Goal: Task Accomplishment & Management: Use online tool/utility

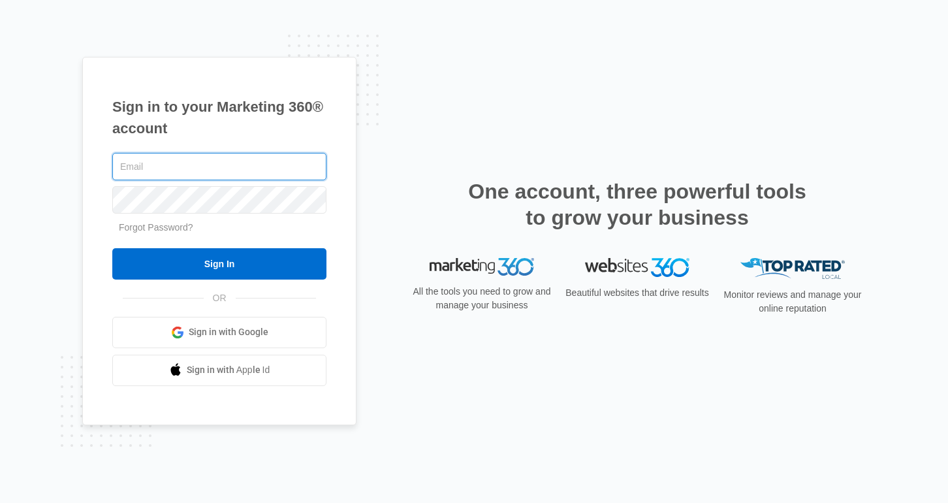
click at [184, 165] on input "text" at bounding box center [219, 166] width 214 height 27
type input "[PERSON_NAME][EMAIL_ADDRESS][PERSON_NAME][DOMAIN_NAME]"
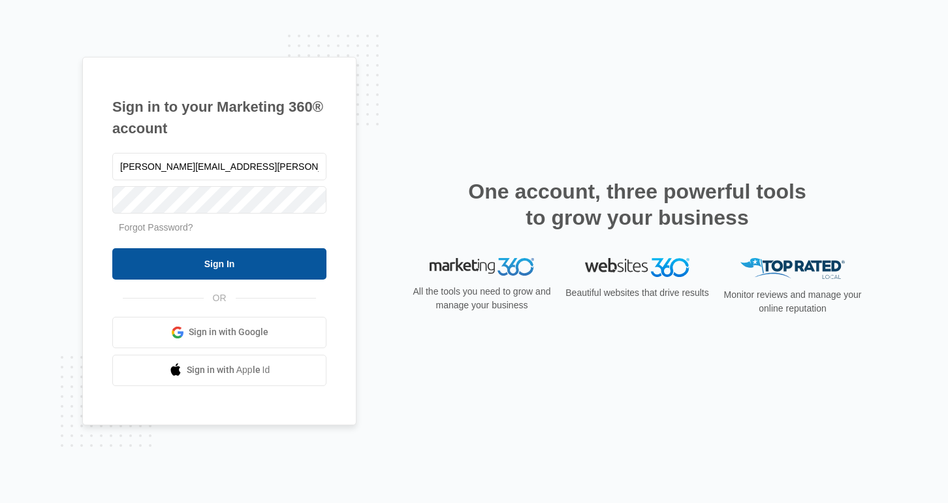
click at [159, 251] on input "Sign In" at bounding box center [219, 263] width 214 height 31
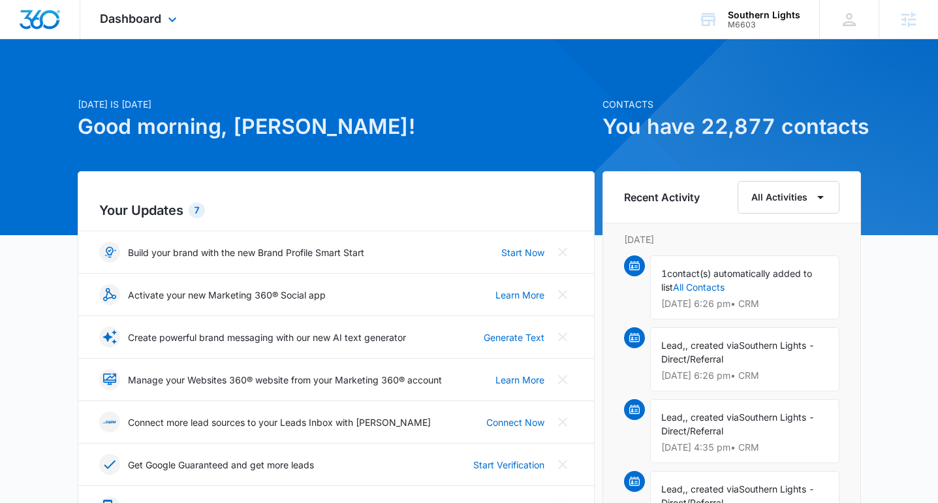
click at [163, 22] on div "Dashboard Apps Reputation Websites Forms CRM Email Social Shop Content Ads Inte…" at bounding box center [139, 19] width 119 height 39
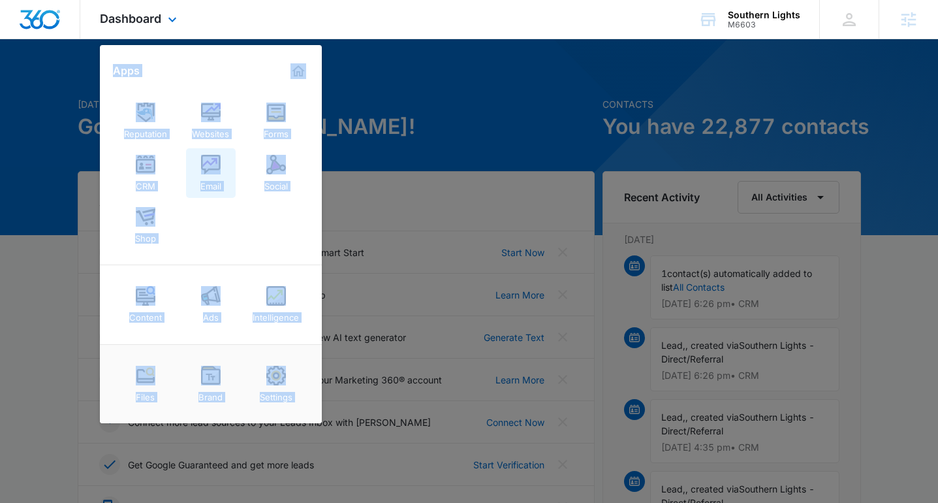
click at [203, 171] on img at bounding box center [211, 165] width 20 height 20
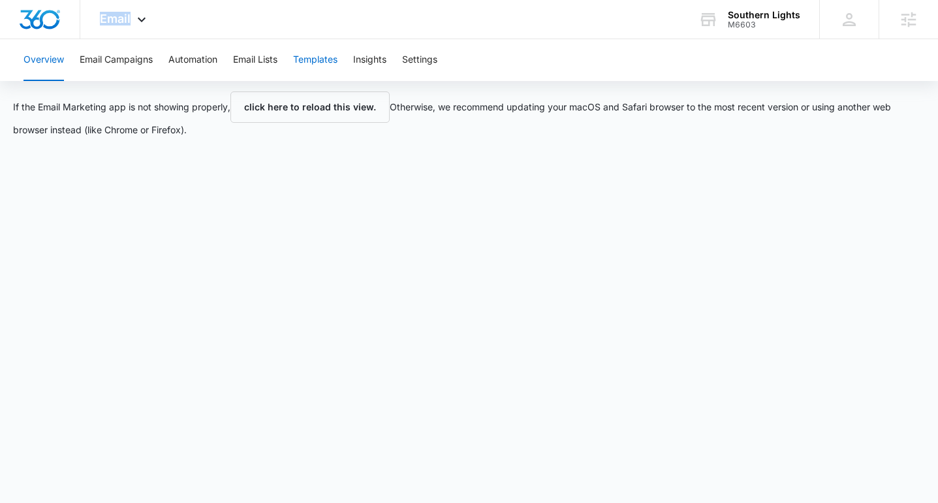
click at [314, 61] on button "Templates" at bounding box center [315, 60] width 44 height 42
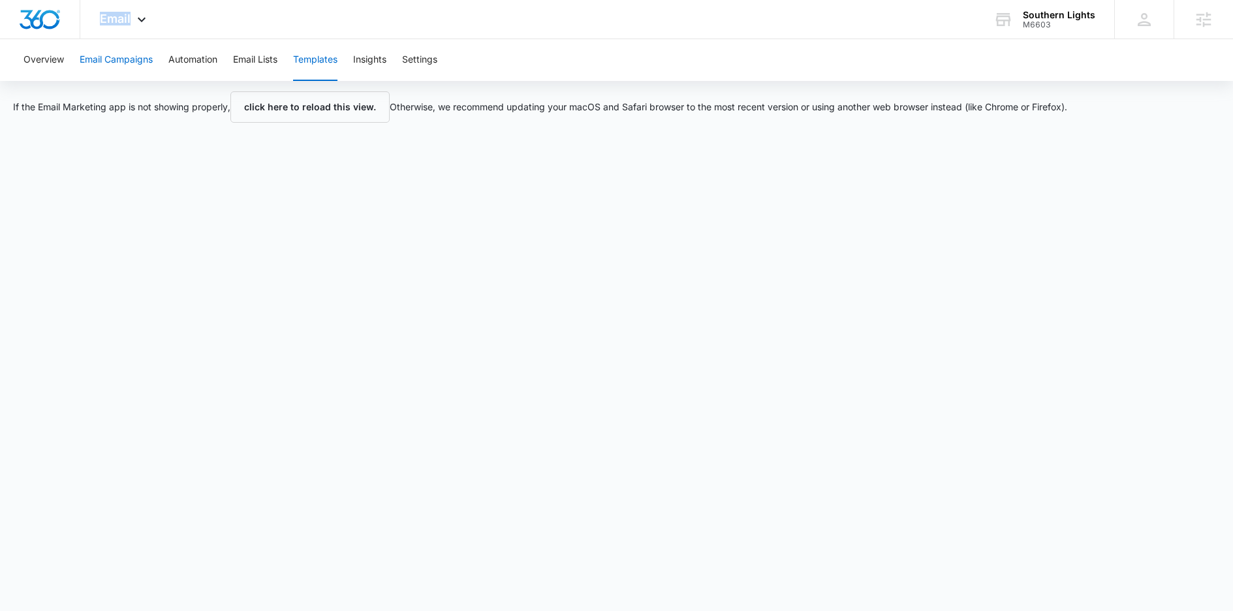
click at [131, 61] on button "Email Campaigns" at bounding box center [116, 60] width 73 height 42
